Goal: Complete application form

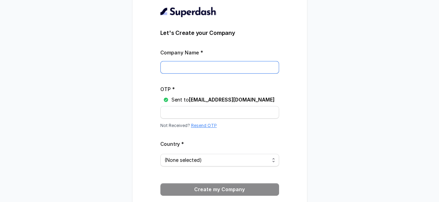
click at [194, 70] on input "Company Name *" at bounding box center [219, 67] width 119 height 13
type input "Cognitiev"
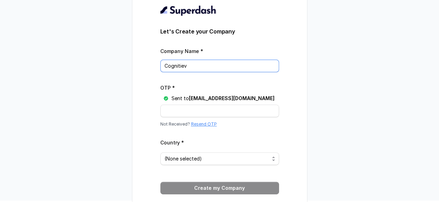
scroll to position [24, 0]
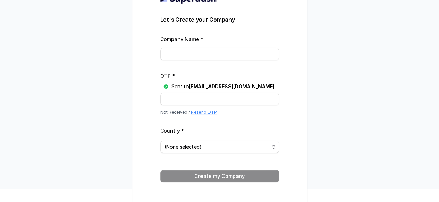
scroll to position [24, 0]
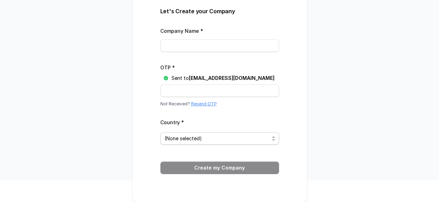
click at [226, 140] on span "(None selected)" at bounding box center [217, 139] width 105 height 8
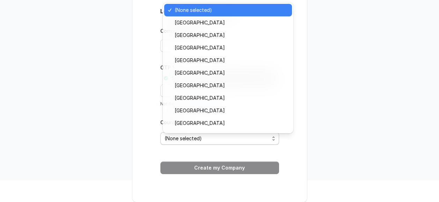
scroll to position [19, 0]
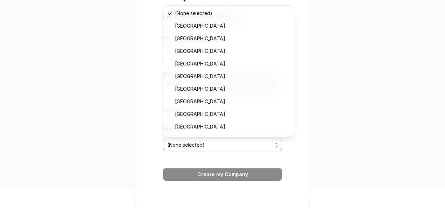
click at [328, 108] on div "Let's Create your Company Company Name * OTP * Sent to atul@cognitiev.com Not R…" at bounding box center [222, 85] width 445 height 208
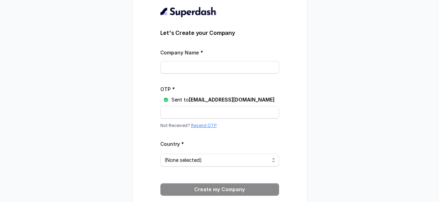
scroll to position [24, 0]
